Goal: Check status: Check status

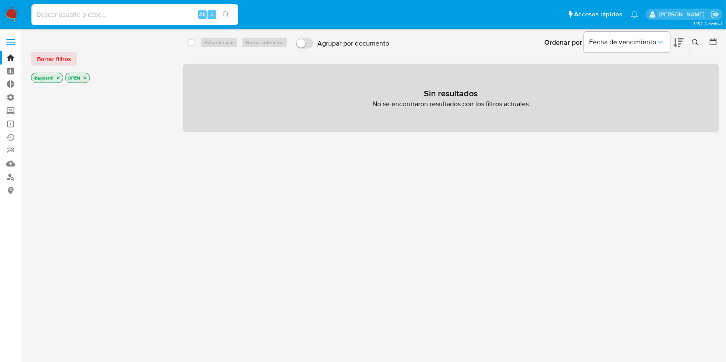
click at [102, 14] on input at bounding box center [134, 14] width 207 height 11
paste input "1824079258"
type input "1824079258"
click at [226, 21] on div "1824079258 Alt s" at bounding box center [134, 14] width 207 height 21
click at [228, 14] on icon "search-icon" at bounding box center [225, 14] width 7 height 7
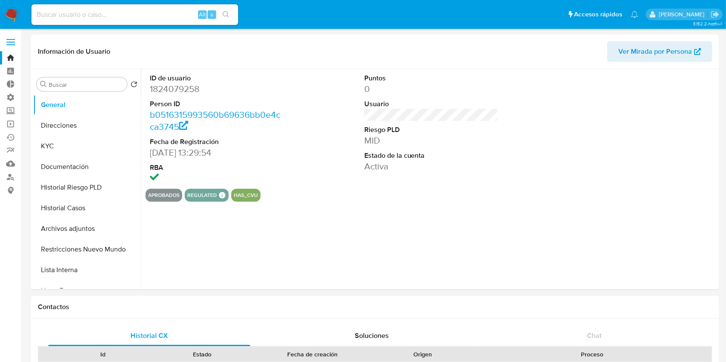
select select "10"
click at [85, 192] on button "Historial Riesgo PLD" at bounding box center [83, 187] width 101 height 21
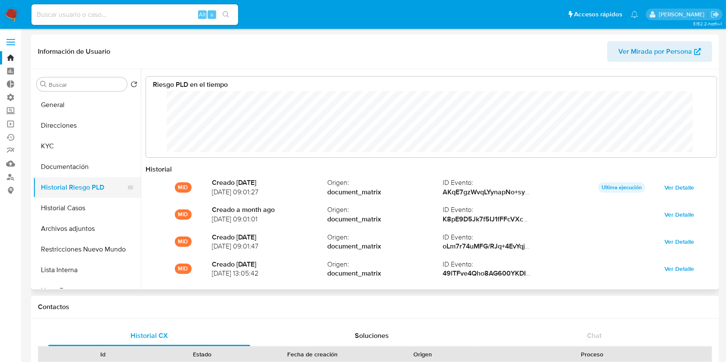
scroll to position [65, 553]
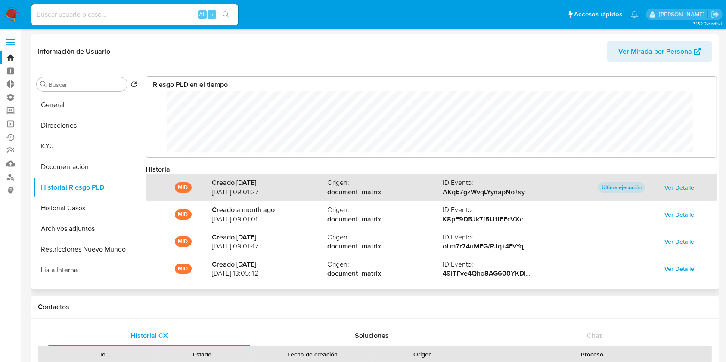
click at [674, 188] on span "Ver Detalle" at bounding box center [679, 188] width 30 height 12
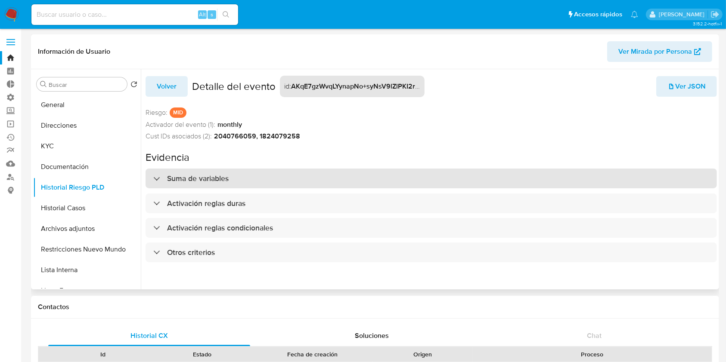
click at [271, 181] on div "Suma de variables" at bounding box center [430, 179] width 571 height 20
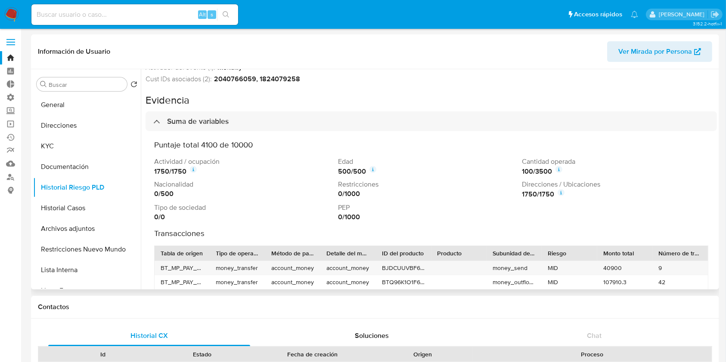
scroll to position [0, 0]
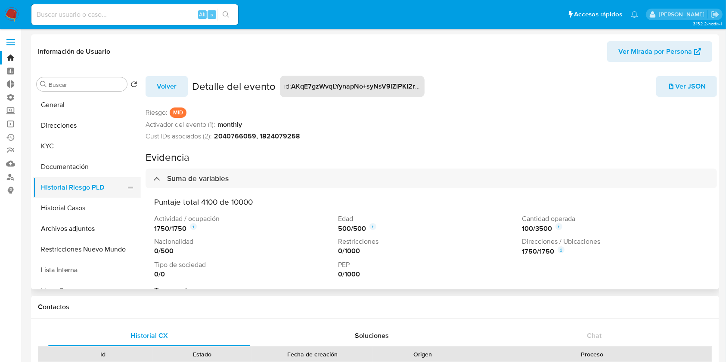
click at [104, 180] on button "Historial Riesgo PLD" at bounding box center [83, 187] width 101 height 21
click at [103, 188] on button "Historial Riesgo PLD" at bounding box center [83, 187] width 101 height 21
click at [107, 170] on button "Documentación" at bounding box center [83, 167] width 101 height 21
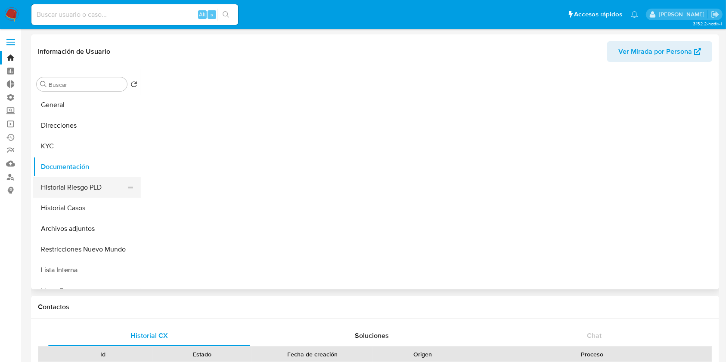
click at [88, 190] on button "Historial Riesgo PLD" at bounding box center [83, 187] width 101 height 21
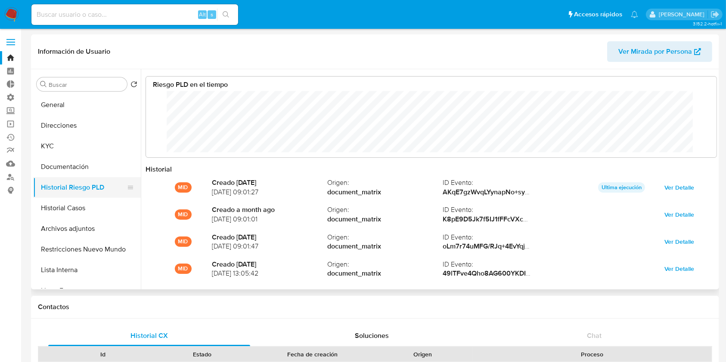
scroll to position [65, 553]
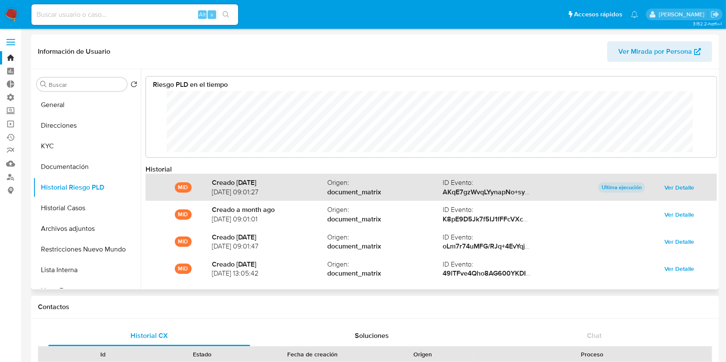
click at [677, 184] on span "Ver Detalle" at bounding box center [679, 188] width 30 height 12
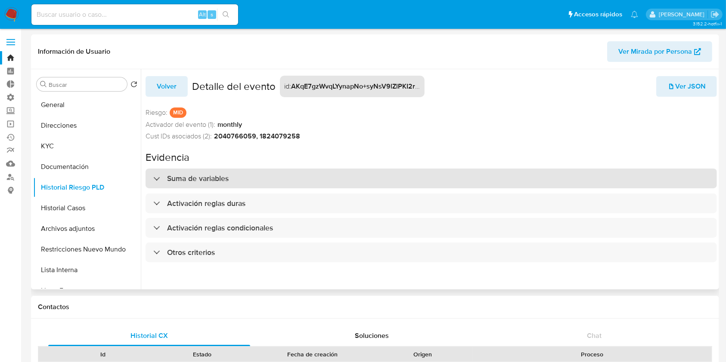
click at [312, 173] on div "Suma de variables" at bounding box center [430, 179] width 571 height 20
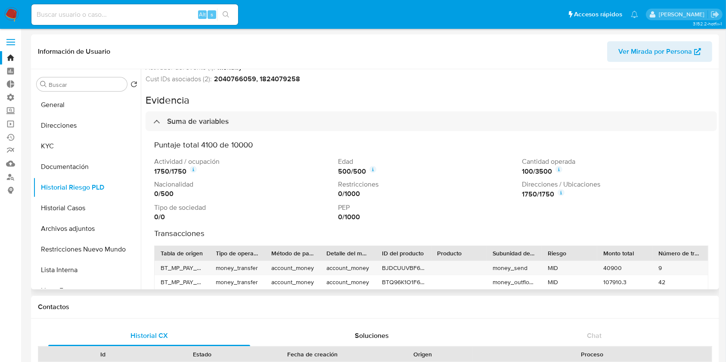
scroll to position [114, 0]
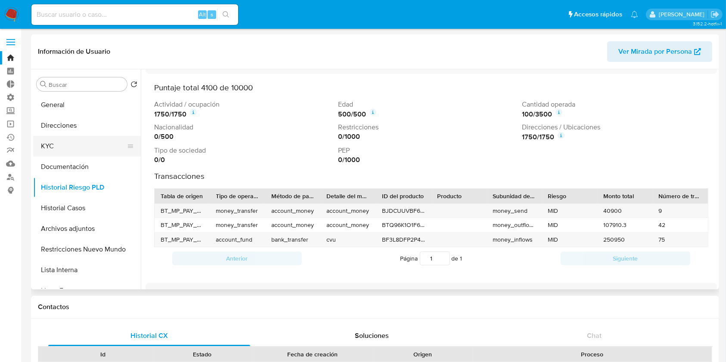
click at [61, 142] on button "KYC" at bounding box center [83, 146] width 101 height 21
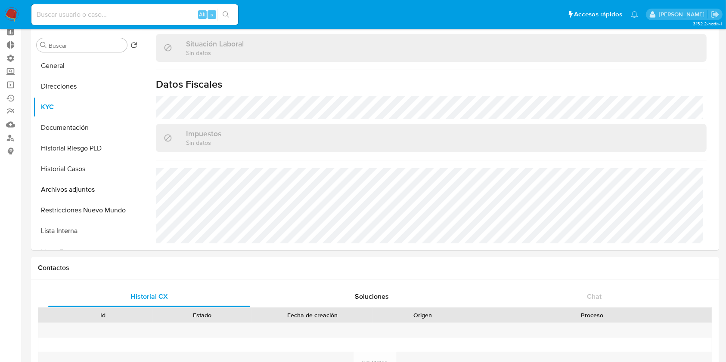
scroll to position [57, 0]
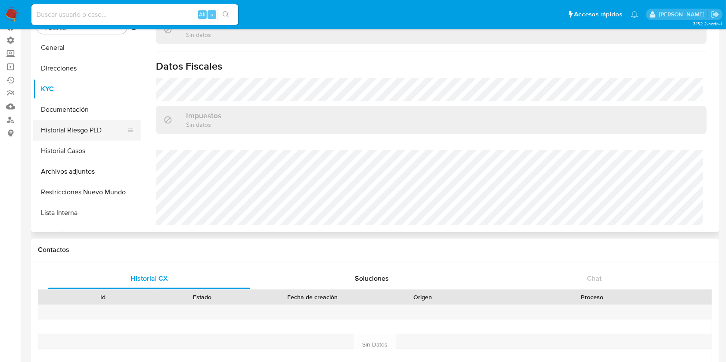
click at [83, 130] on button "Historial Riesgo PLD" at bounding box center [83, 130] width 101 height 21
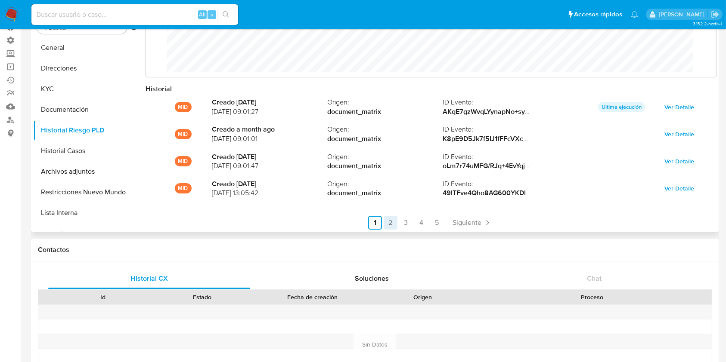
scroll to position [45, 0]
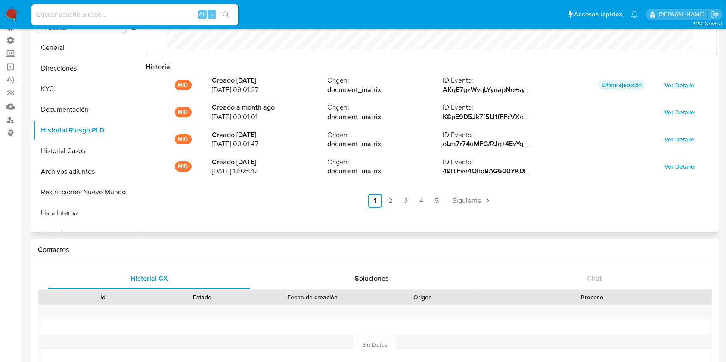
click at [388, 197] on link "2" at bounding box center [390, 201] width 14 height 14
click at [427, 198] on link "3" at bounding box center [429, 201] width 14 height 14
click at [442, 202] on link "4" at bounding box center [445, 201] width 14 height 14
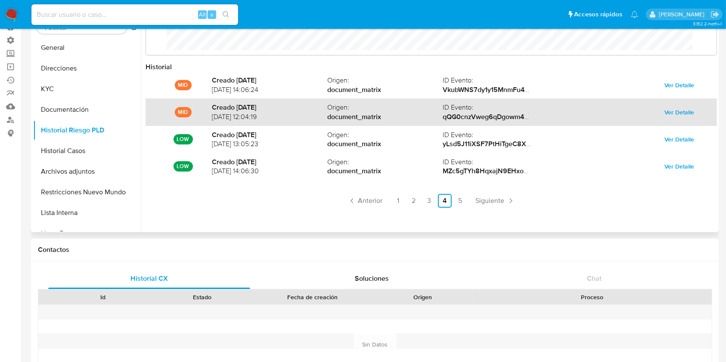
click at [675, 113] on span "Ver Detalle" at bounding box center [679, 112] width 30 height 12
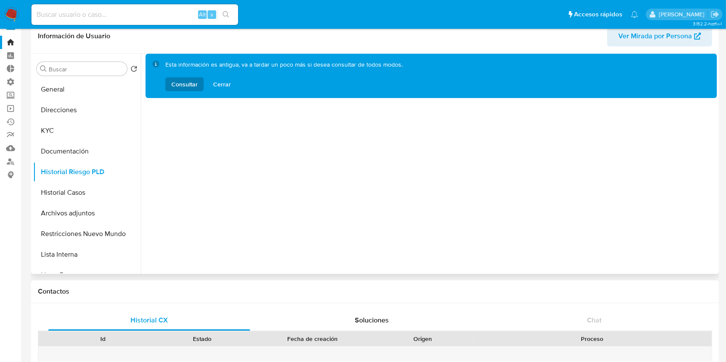
scroll to position [0, 0]
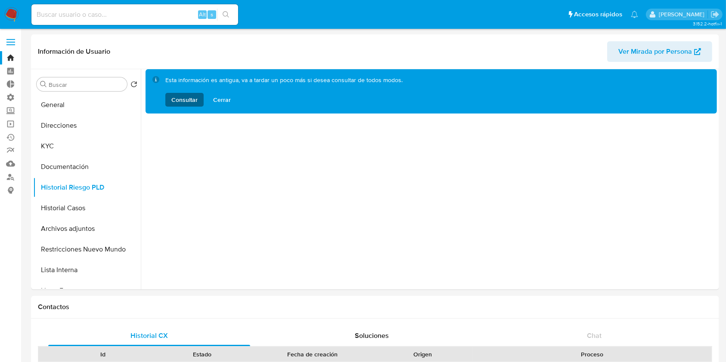
click at [184, 99] on span "Consultar" at bounding box center [184, 100] width 26 height 14
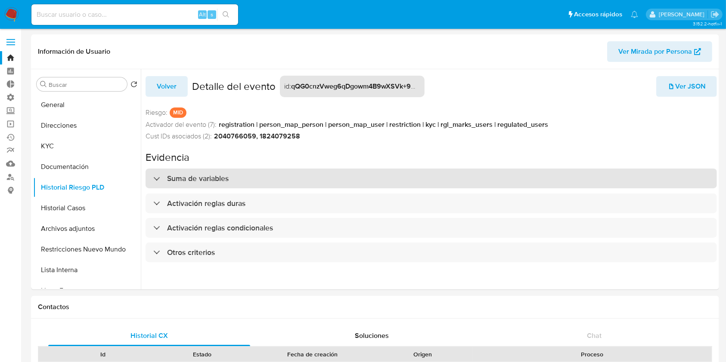
click at [187, 180] on h3 "Suma de variables" at bounding box center [198, 178] width 62 height 9
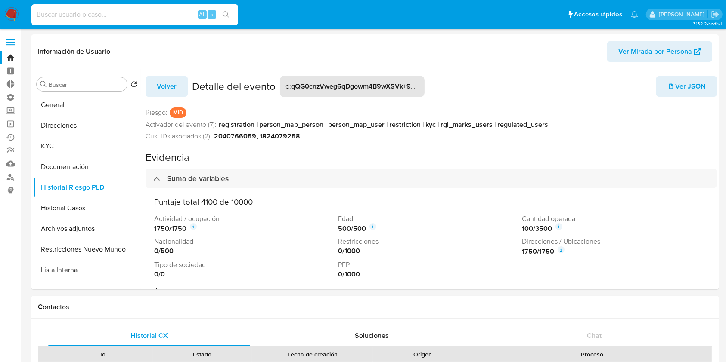
click at [151, 13] on input at bounding box center [134, 14] width 207 height 11
paste input "118975284"
type input "118975284"
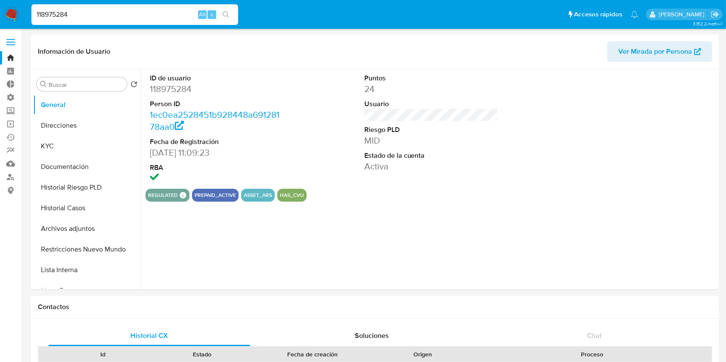
select select "10"
click at [83, 189] on button "Historial Riesgo PLD" at bounding box center [83, 187] width 101 height 21
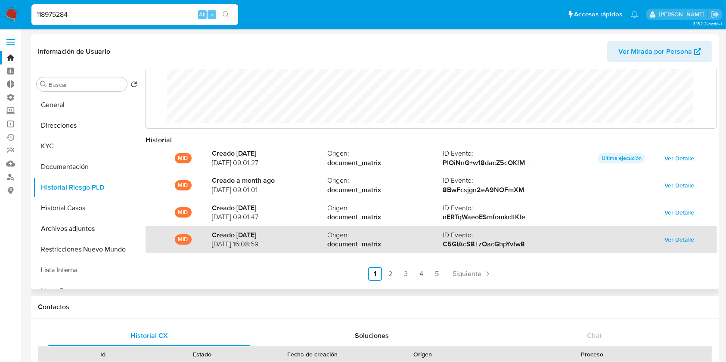
scroll to position [45, 0]
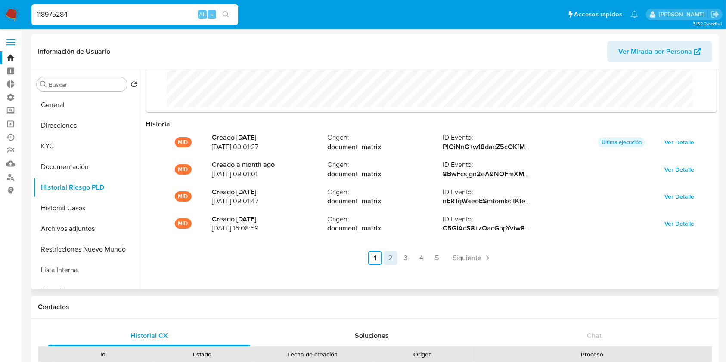
click at [387, 260] on link "2" at bounding box center [390, 258] width 14 height 14
click at [429, 257] on link "3" at bounding box center [429, 258] width 14 height 14
click at [453, 260] on link "5" at bounding box center [460, 258] width 14 height 14
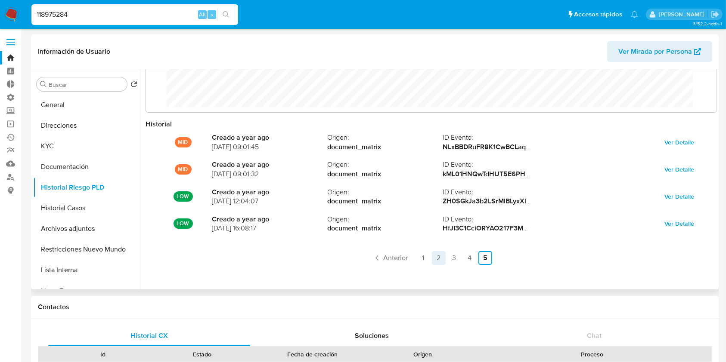
click at [443, 257] on link "2" at bounding box center [439, 258] width 14 height 14
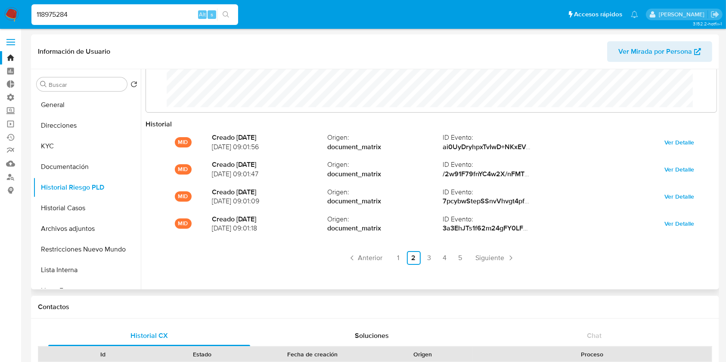
click at [469, 261] on ul "Anterior 1 2 3 4 5 Siguiente" at bounding box center [430, 258] width 571 height 14
click at [454, 256] on link "5" at bounding box center [460, 258] width 14 height 14
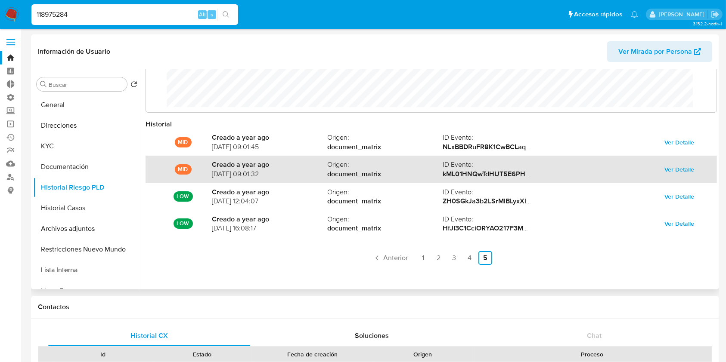
click at [679, 167] on span "Ver Detalle" at bounding box center [679, 170] width 30 height 12
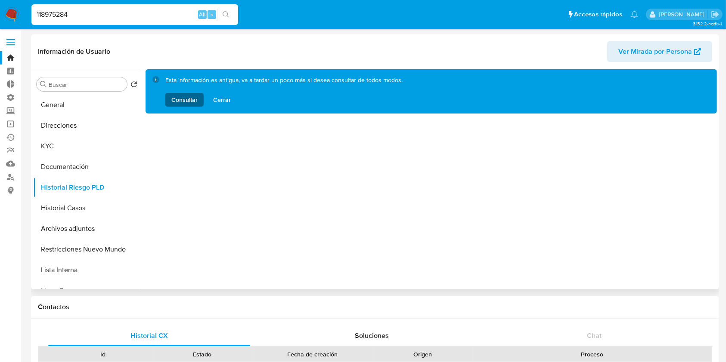
click at [181, 100] on span "Consultar" at bounding box center [184, 100] width 26 height 14
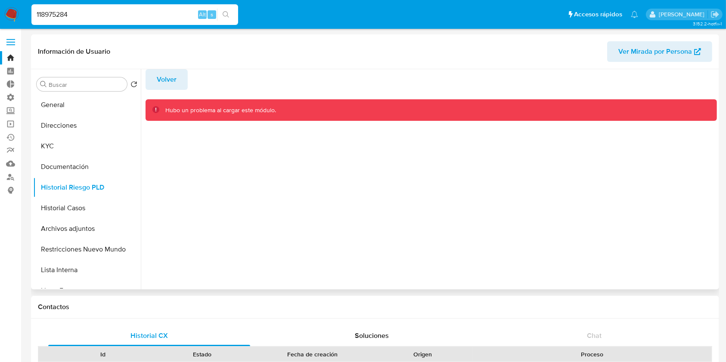
click at [167, 77] on span "Volver" at bounding box center [167, 79] width 20 height 19
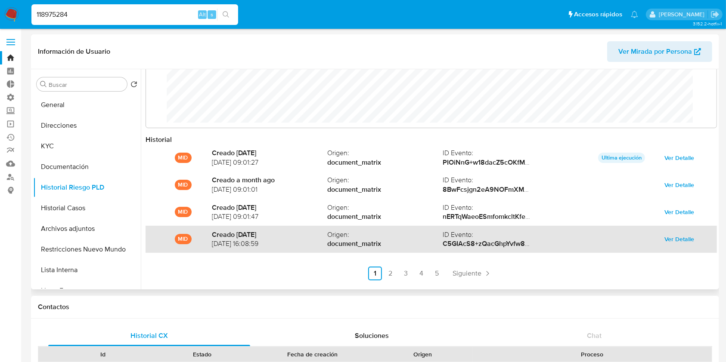
scroll to position [45, 0]
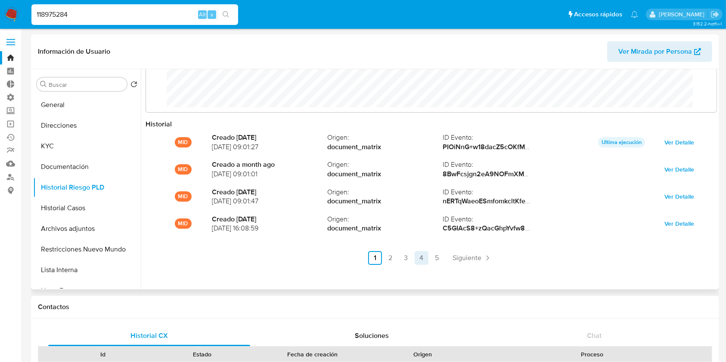
click at [418, 264] on link "4" at bounding box center [421, 258] width 14 height 14
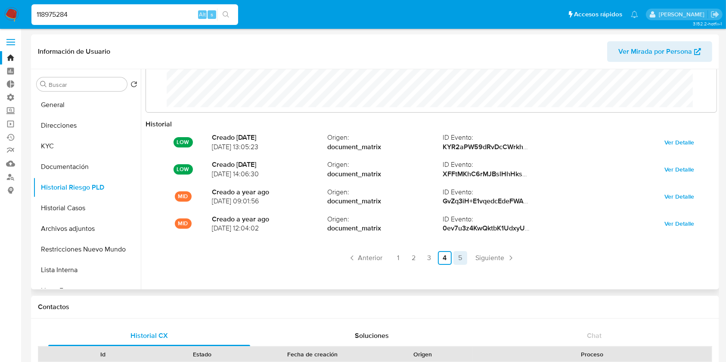
click at [453, 260] on link "5" at bounding box center [460, 258] width 14 height 14
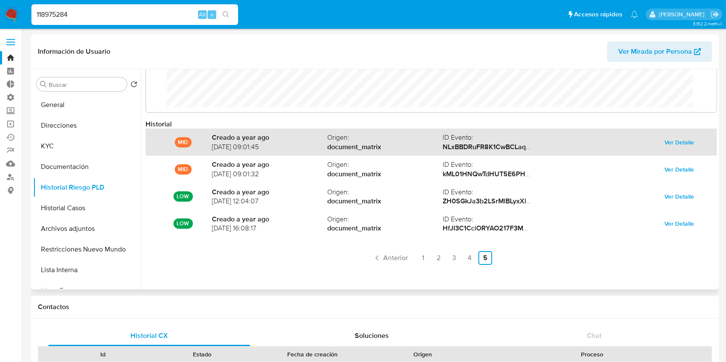
click at [678, 146] on span "Ver Detalle" at bounding box center [679, 142] width 30 height 12
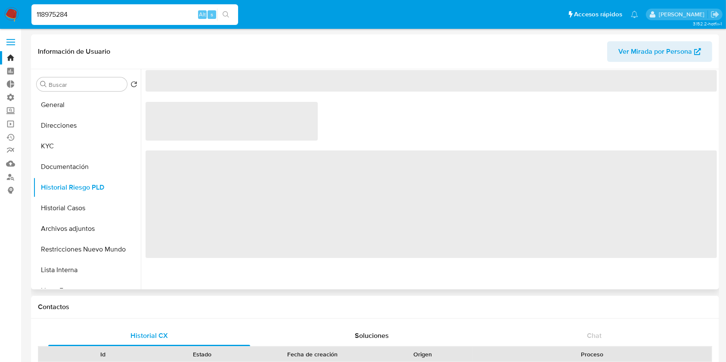
scroll to position [0, 0]
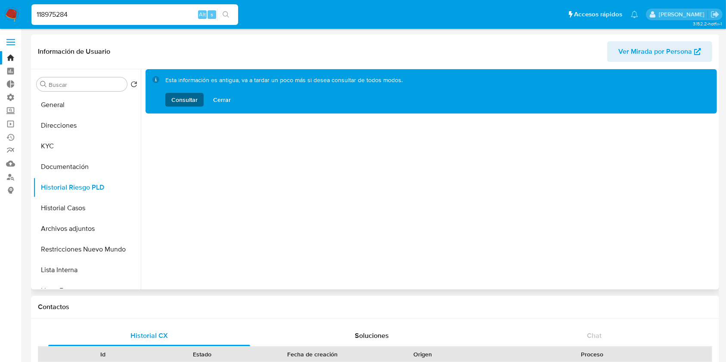
click at [184, 102] on span "Consultar" at bounding box center [184, 100] width 26 height 14
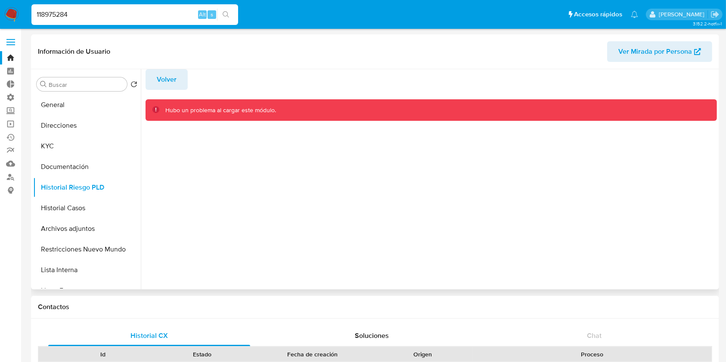
click at [157, 74] on span "Volver" at bounding box center [167, 79] width 20 height 19
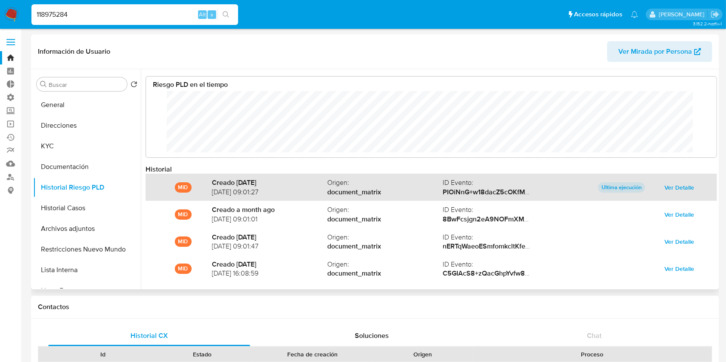
scroll to position [65, 553]
click at [678, 185] on span "Ver Detalle" at bounding box center [679, 188] width 30 height 12
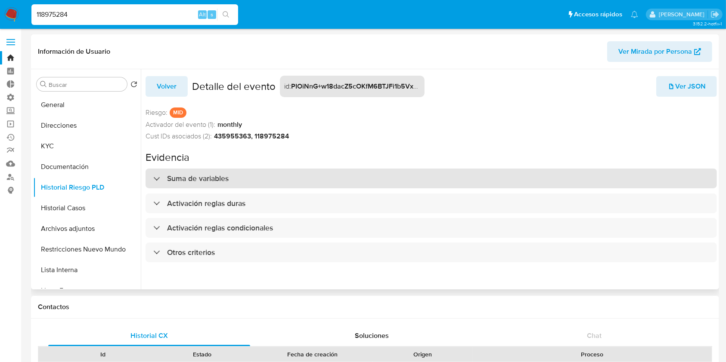
click at [322, 182] on div "Suma de variables" at bounding box center [430, 179] width 571 height 20
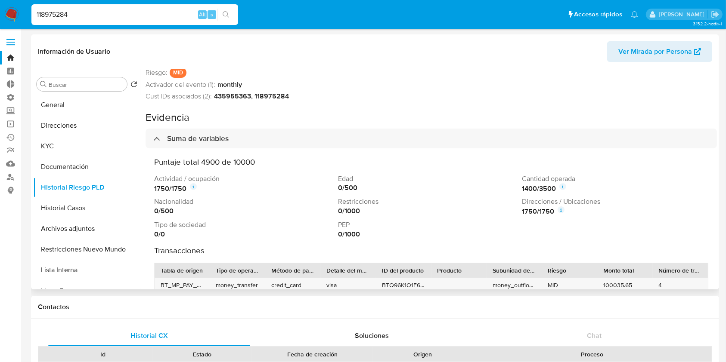
scroll to position [57, 0]
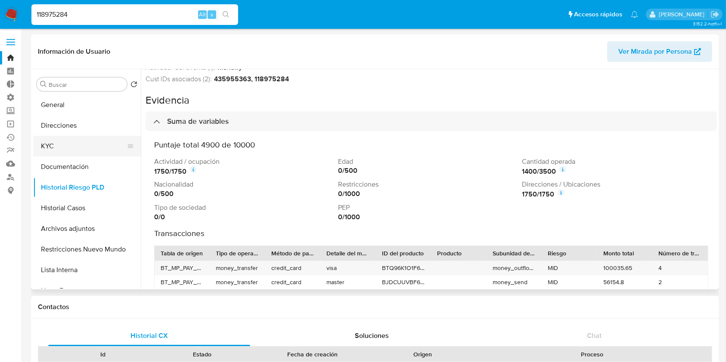
click at [81, 146] on button "KYC" at bounding box center [83, 146] width 101 height 21
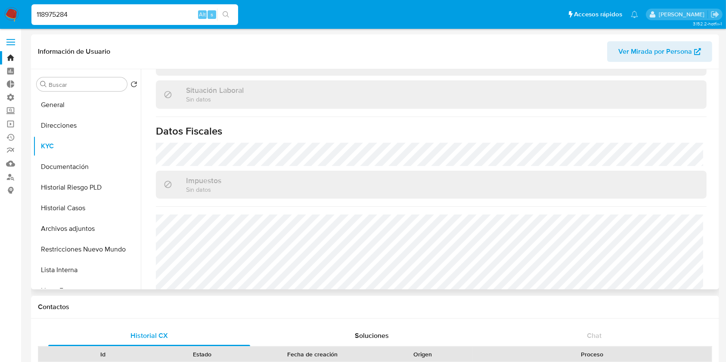
scroll to position [461, 0]
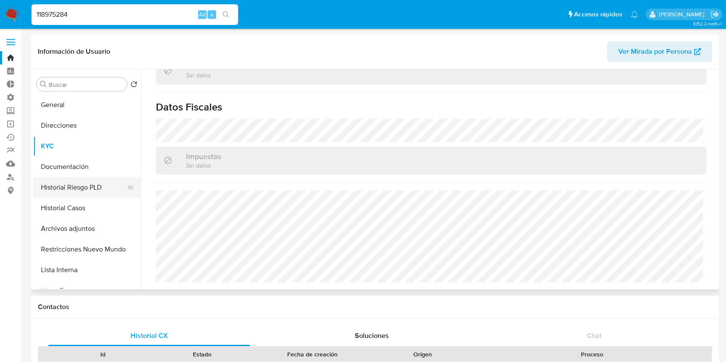
click at [85, 194] on button "Historial Riesgo PLD" at bounding box center [83, 187] width 101 height 21
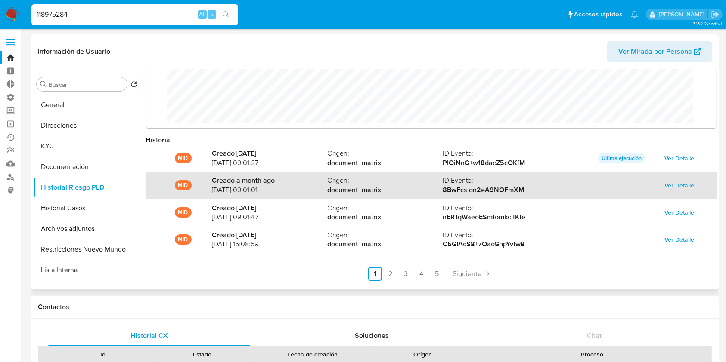
scroll to position [45, 0]
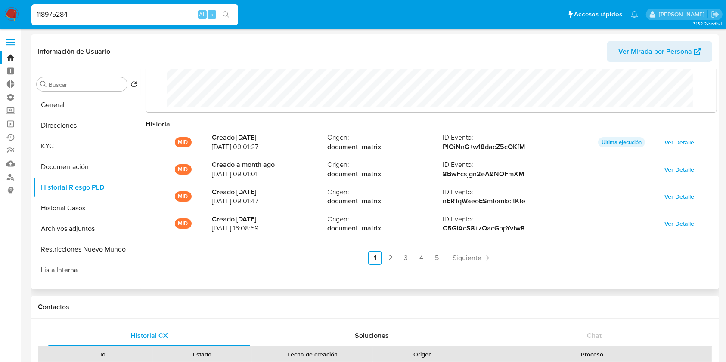
click at [419, 256] on link "4" at bounding box center [421, 258] width 14 height 14
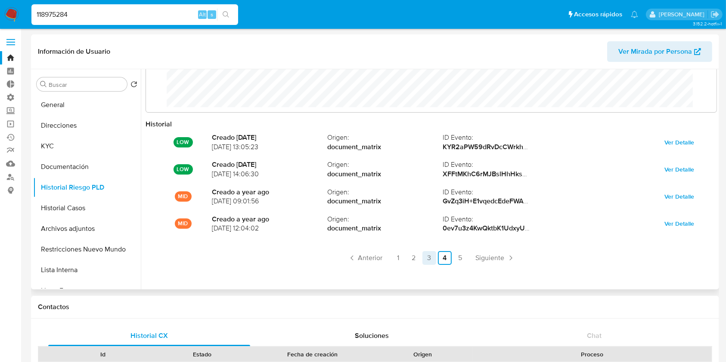
click at [424, 258] on link "3" at bounding box center [429, 258] width 14 height 14
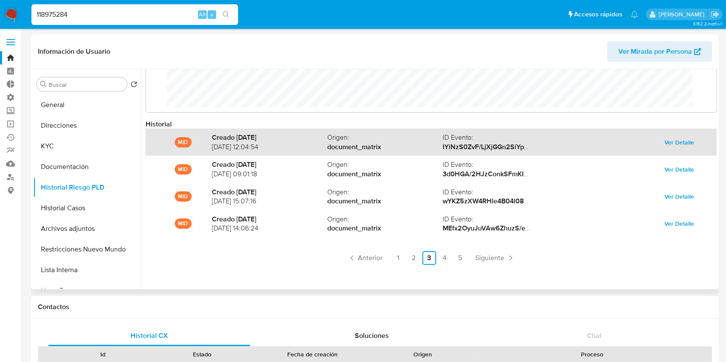
click at [669, 139] on span "Ver Detalle" at bounding box center [679, 142] width 30 height 12
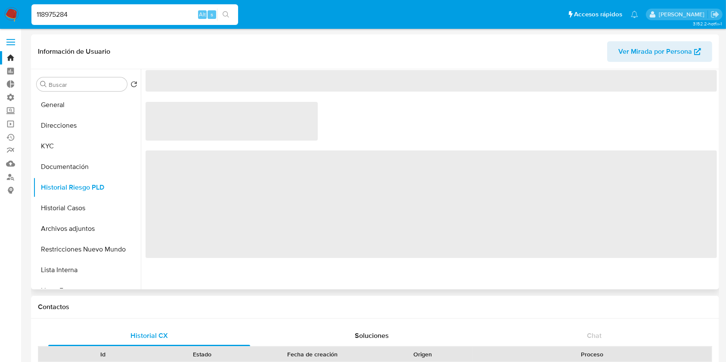
scroll to position [0, 0]
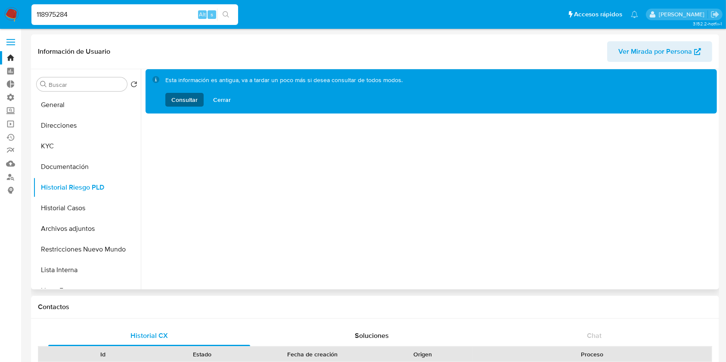
click at [186, 97] on span "Consultar" at bounding box center [184, 100] width 26 height 14
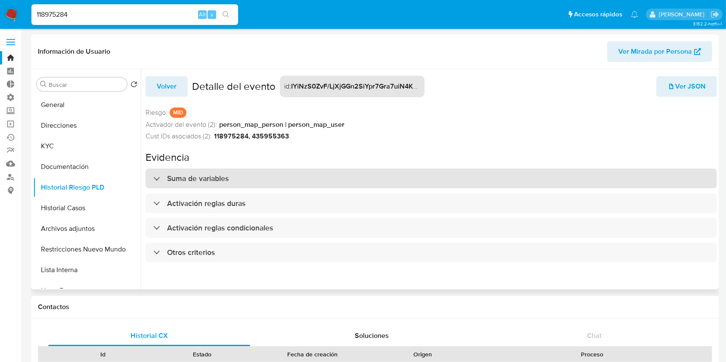
click at [265, 177] on div "Suma de variables" at bounding box center [430, 179] width 571 height 20
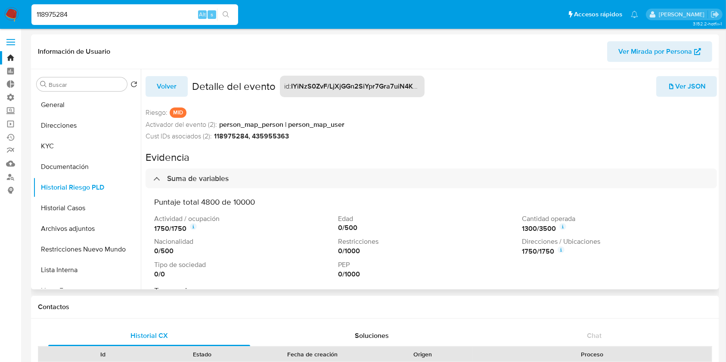
click at [176, 83] on button "Volver" at bounding box center [166, 86] width 42 height 21
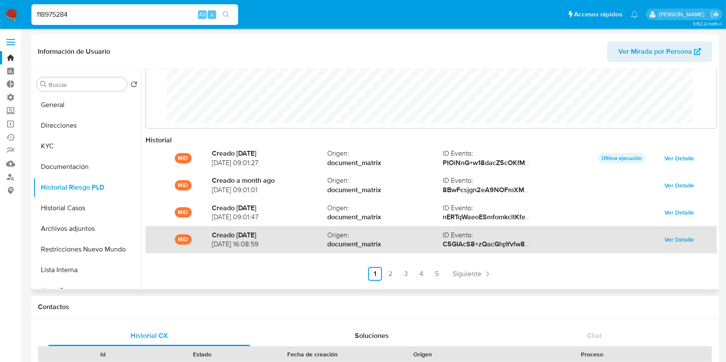
scroll to position [45, 0]
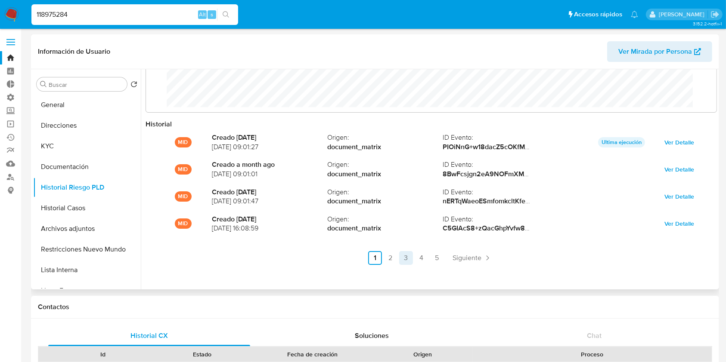
click at [403, 257] on link "3" at bounding box center [406, 258] width 14 height 14
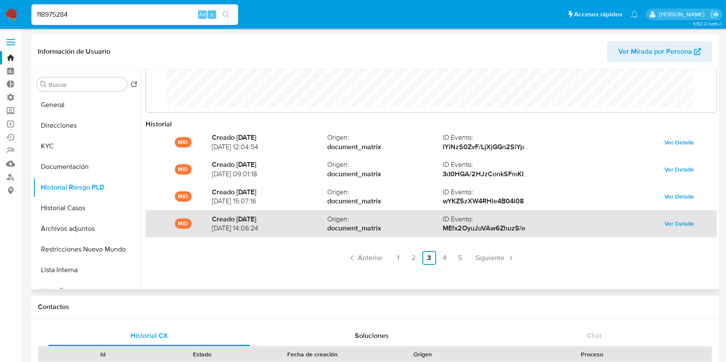
click at [678, 221] on span "Ver Detalle" at bounding box center [679, 224] width 30 height 12
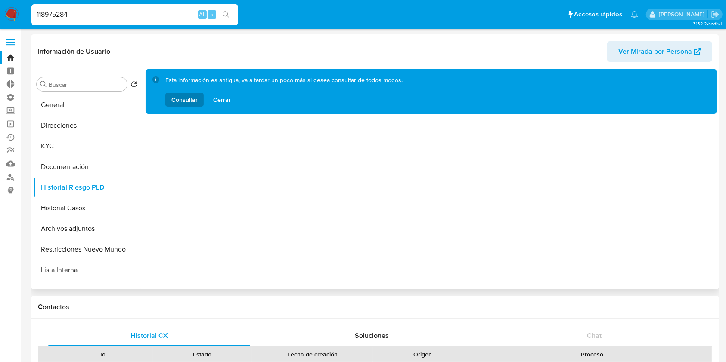
click at [186, 91] on div "Esta información es antigua, va a tardar un poco más si desea consultar de todo…" at bounding box center [283, 91] width 237 height 31
click at [194, 98] on span "Consultar" at bounding box center [184, 100] width 26 height 14
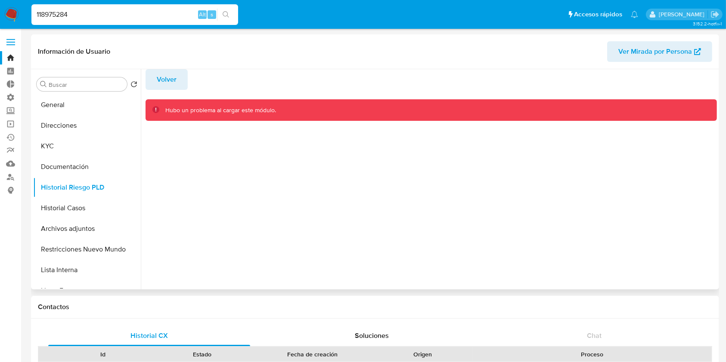
click at [164, 81] on span "Volver" at bounding box center [167, 79] width 20 height 19
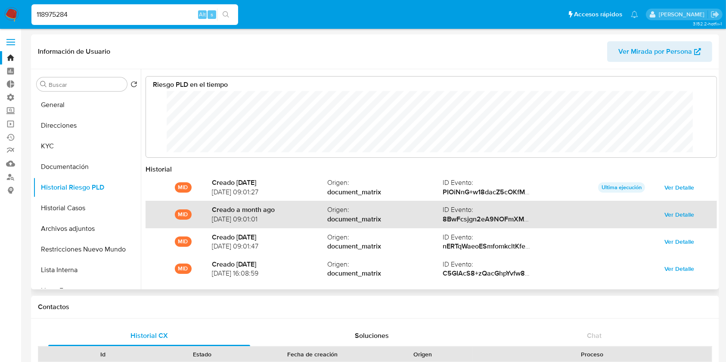
scroll to position [45, 0]
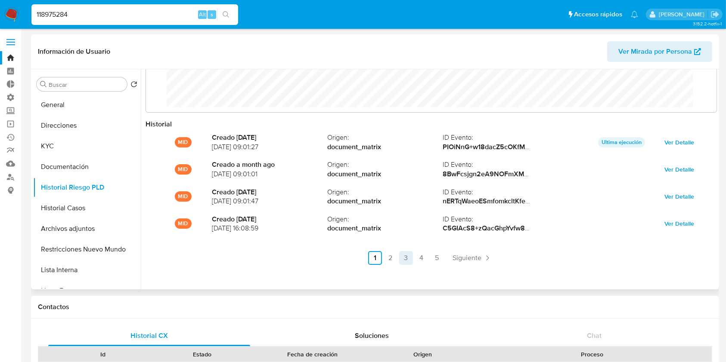
click at [402, 257] on link "3" at bounding box center [406, 258] width 14 height 14
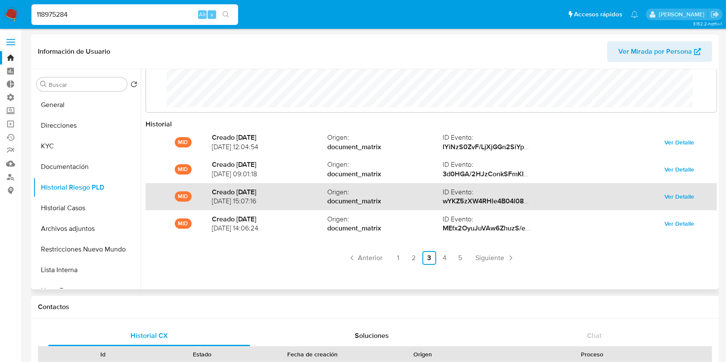
click at [677, 195] on span "Ver Detalle" at bounding box center [679, 197] width 30 height 12
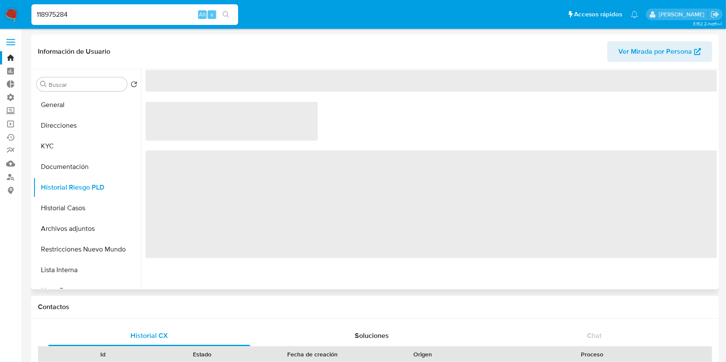
scroll to position [0, 0]
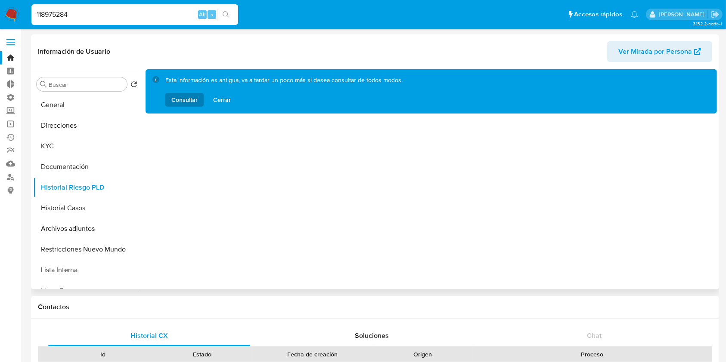
click at [182, 90] on div "Esta información es antigua, va a tardar un poco más si desea consultar de todo…" at bounding box center [283, 91] width 237 height 31
click at [193, 98] on span "Consultar" at bounding box center [184, 100] width 26 height 14
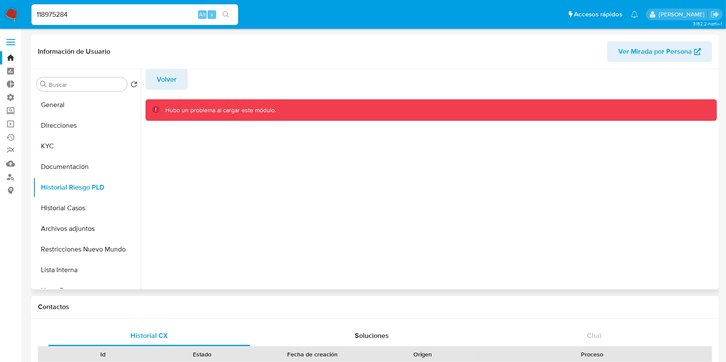
click at [179, 78] on button "Volver" at bounding box center [166, 79] width 42 height 21
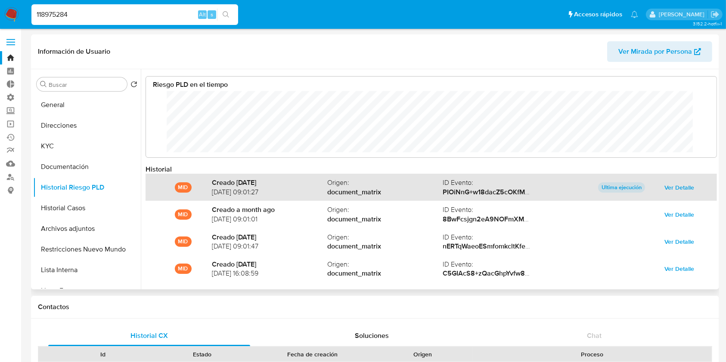
scroll to position [65, 553]
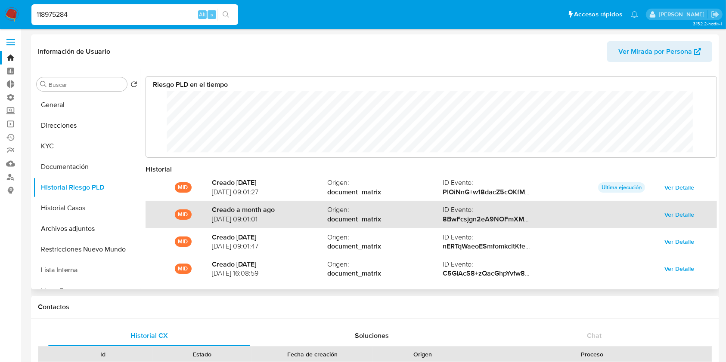
click at [675, 216] on span "Ver Detalle" at bounding box center [679, 215] width 30 height 12
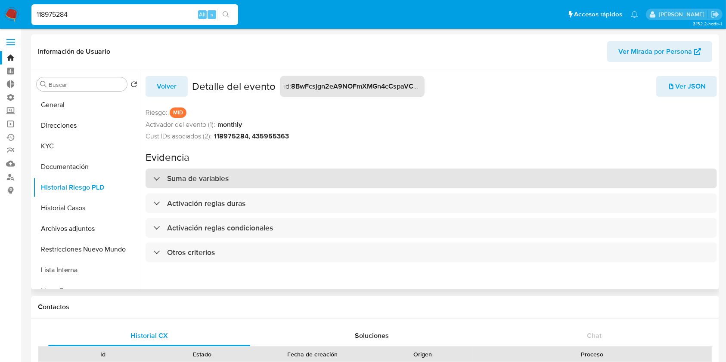
click at [260, 182] on div "Suma de variables" at bounding box center [430, 179] width 571 height 20
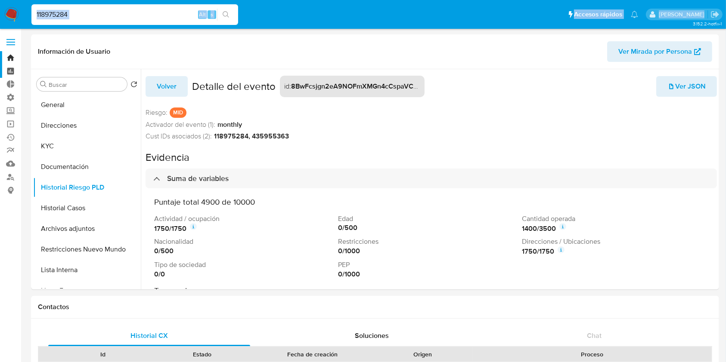
drag, startPoint x: 96, startPoint y: 22, endPoint x: 0, endPoint y: 69, distance: 107.2
click at [129, 17] on input "118975284" at bounding box center [134, 14] width 207 height 11
drag, startPoint x: 121, startPoint y: 11, endPoint x: 0, endPoint y: 21, distance: 120.9
click at [0, 21] on nav "Pausado Ver notificaciones 118975284 Alt s Accesos rápidos Presiona las siguien…" at bounding box center [363, 14] width 726 height 29
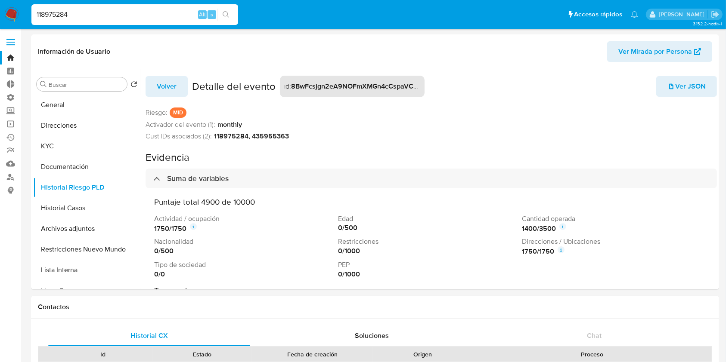
paste input "2107664015"
type input "2107664015"
click at [232, 15] on button "search-icon" at bounding box center [226, 15] width 18 height 12
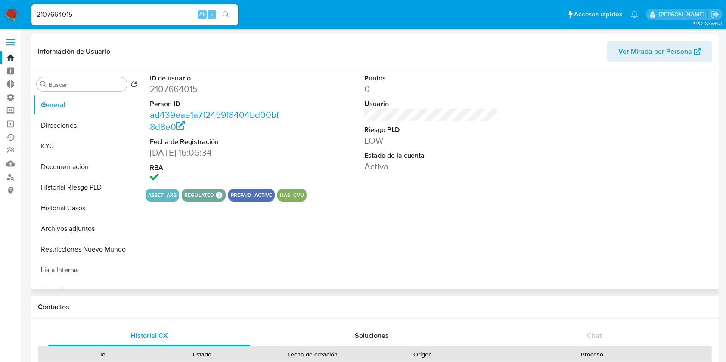
select select "10"
click at [80, 185] on button "Historial Riesgo PLD" at bounding box center [83, 187] width 101 height 21
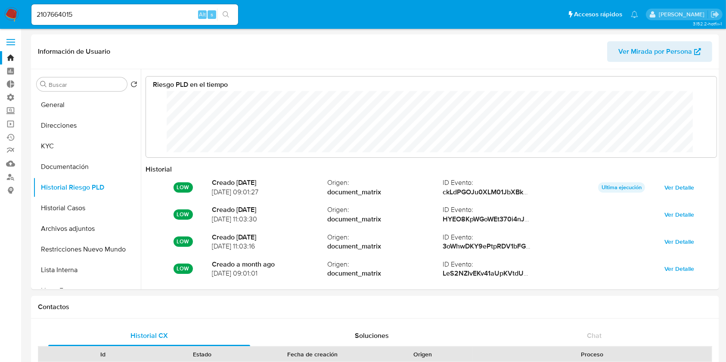
scroll to position [65, 553]
click at [59, 148] on button "KYC" at bounding box center [83, 146] width 101 height 21
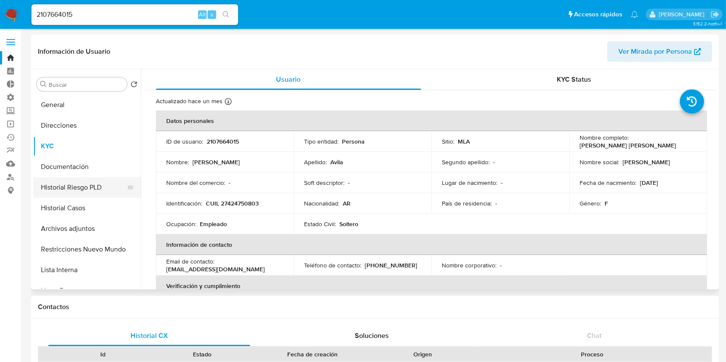
click at [65, 182] on button "Historial Riesgo PLD" at bounding box center [83, 187] width 101 height 21
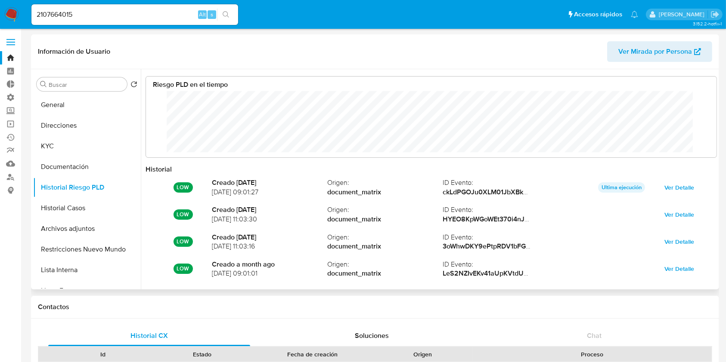
click at [685, 182] on span "Ver Detalle" at bounding box center [679, 188] width 30 height 12
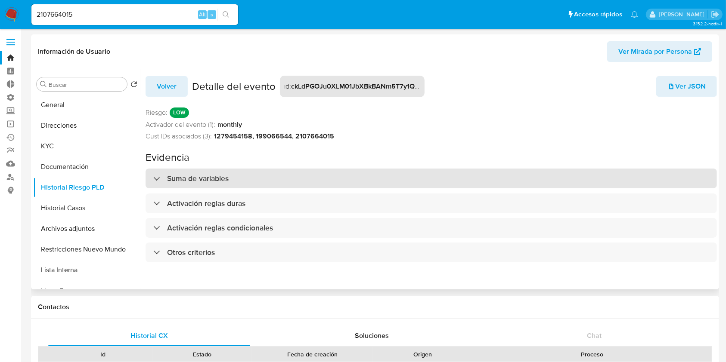
click at [167, 181] on h3 "Suma de variables" at bounding box center [198, 178] width 62 height 9
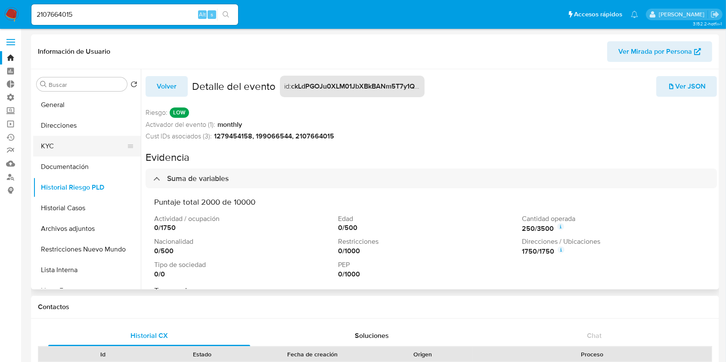
click at [88, 143] on button "KYC" at bounding box center [83, 146] width 101 height 21
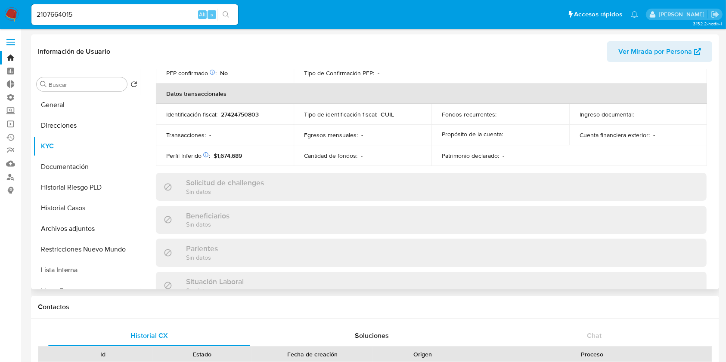
scroll to position [453, 0]
